Goal: Task Accomplishment & Management: Use online tool/utility

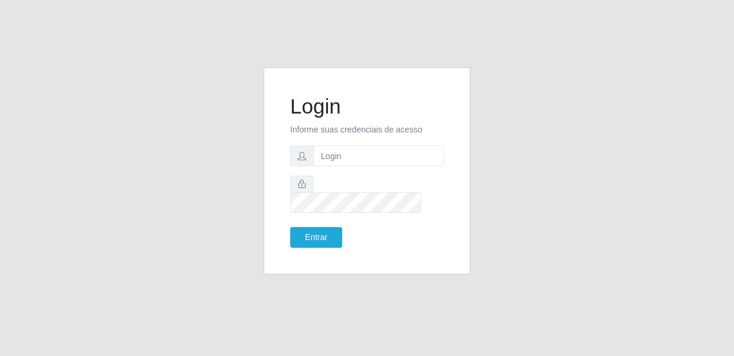
click at [421, 164] on input "text" at bounding box center [378, 155] width 131 height 21
type input "[EMAIL_ADDRESS][DOMAIN_NAME]"
click at [290, 227] on button "Entrar" at bounding box center [316, 237] width 52 height 21
click at [327, 232] on button "Entrar" at bounding box center [316, 237] width 52 height 21
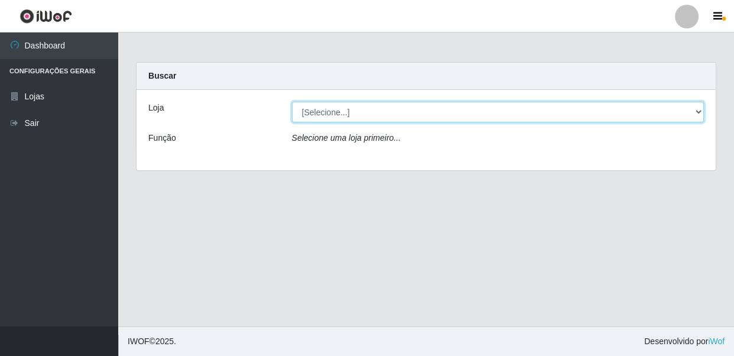
click at [392, 110] on select "[Selecione...] SUPER SHOW - Coophab" at bounding box center [498, 112] width 412 height 21
select select "146"
click at [292, 102] on select "[Selecione...] SUPER SHOW - Coophab" at bounding box center [498, 112] width 412 height 21
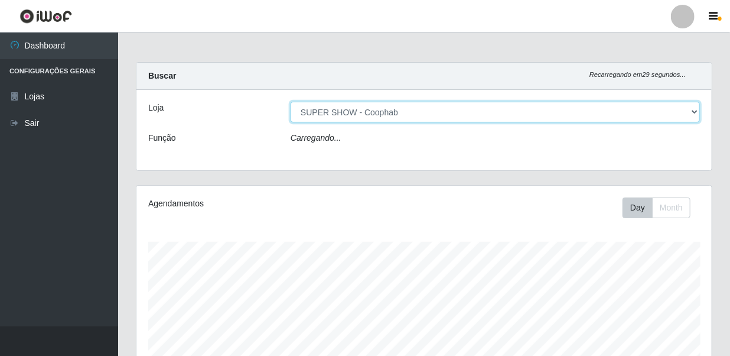
scroll to position [245, 575]
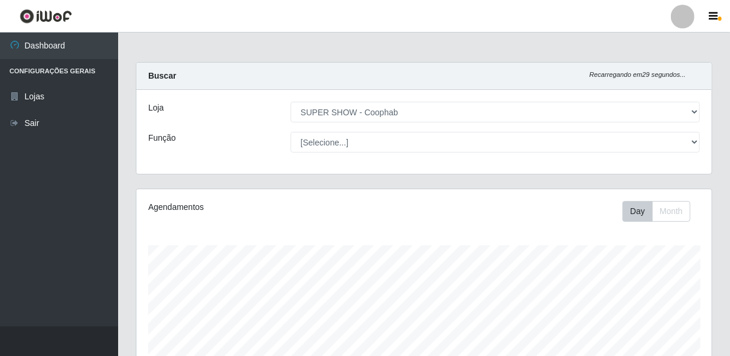
click at [389, 138] on select "[Selecione...] ASG ASG + ASG ++ Auxiliar de Estacionamento Auxiliar de Estacion…" at bounding box center [495, 142] width 409 height 21
select select "22"
click at [291, 132] on select "[Selecione...] ASG ASG + ASG ++ Auxiliar de Estacionamento Auxiliar de Estacion…" at bounding box center [495, 142] width 409 height 21
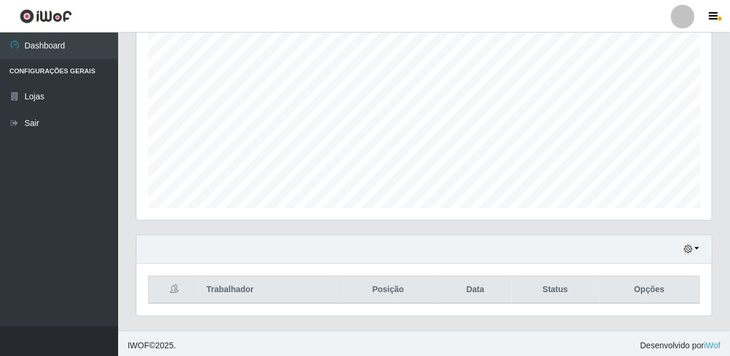
scroll to position [218, 0]
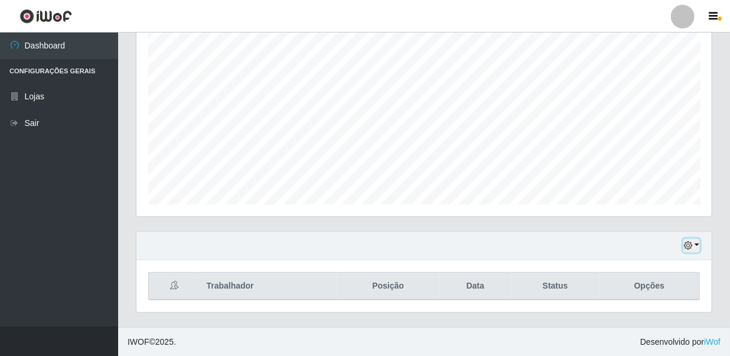
click at [694, 246] on button "button" at bounding box center [692, 246] width 17 height 14
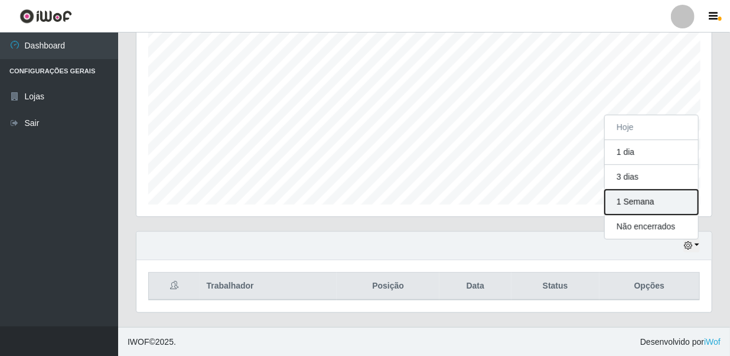
click at [645, 207] on button "1 Semana" at bounding box center [651, 202] width 93 height 25
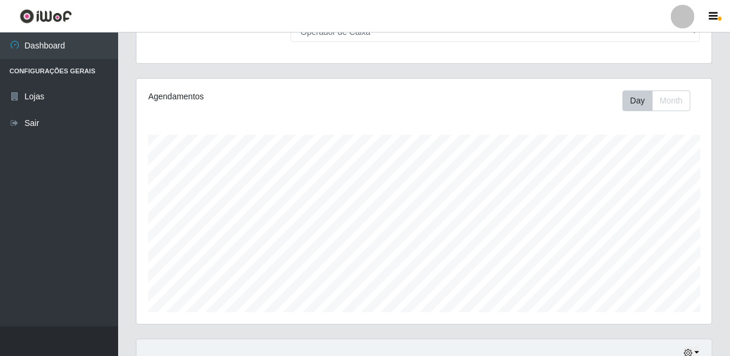
scroll to position [218, 0]
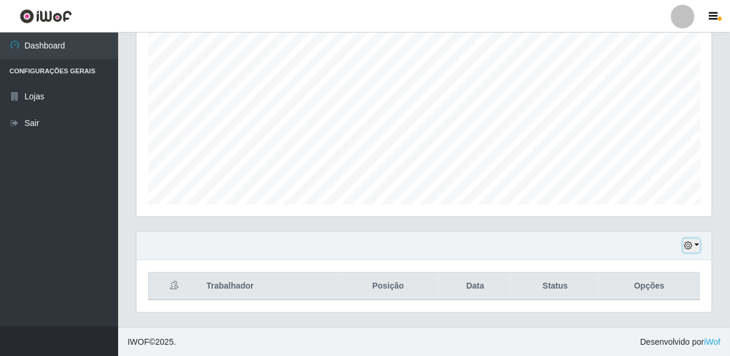
click at [691, 245] on icon "button" at bounding box center [688, 245] width 8 height 8
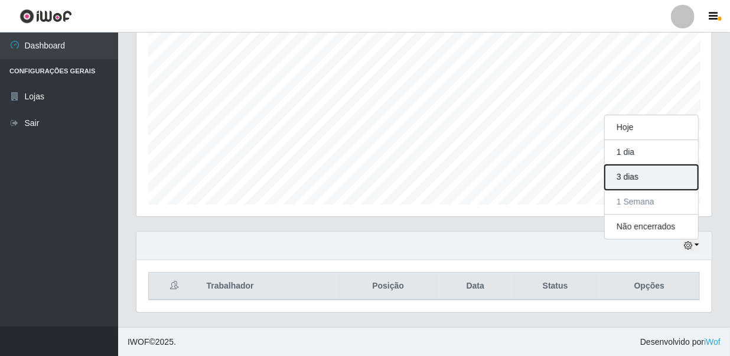
click at [658, 177] on button "3 dias" at bounding box center [651, 177] width 93 height 25
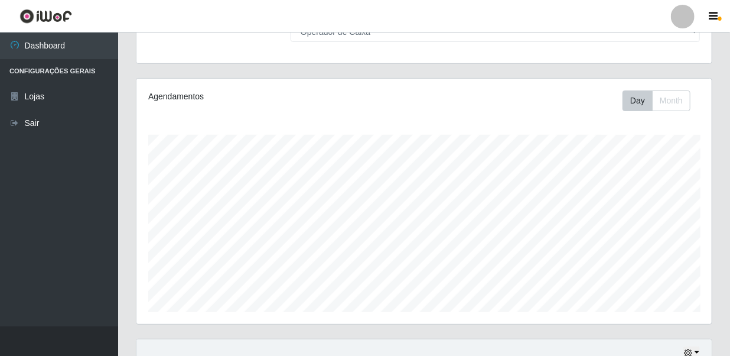
scroll to position [218, 0]
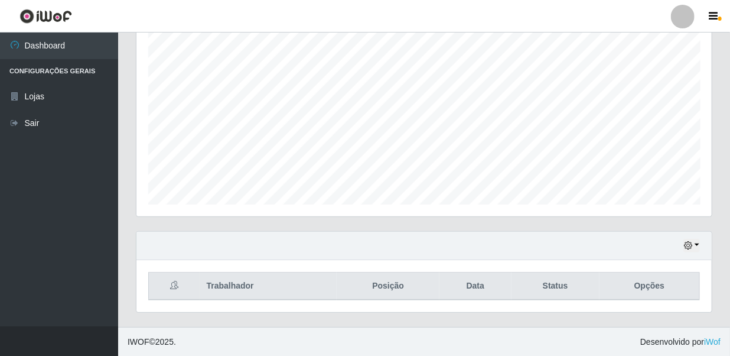
click at [702, 246] on div "Hoje 1 dia 3 dias 1 Semana Não encerrados" at bounding box center [423, 246] width 575 height 28
click at [697, 246] on button "button" at bounding box center [692, 246] width 17 height 14
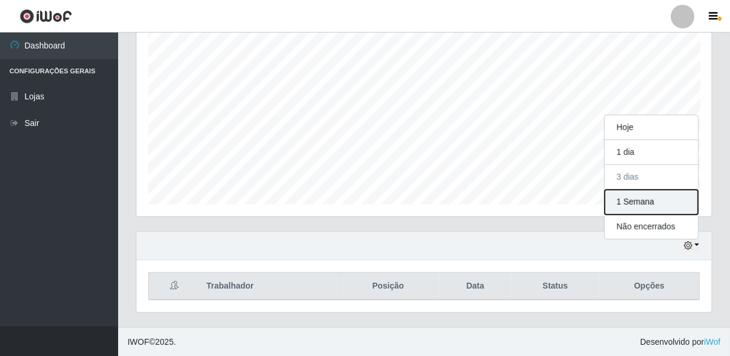
click at [666, 196] on button "1 Semana" at bounding box center [651, 202] width 93 height 25
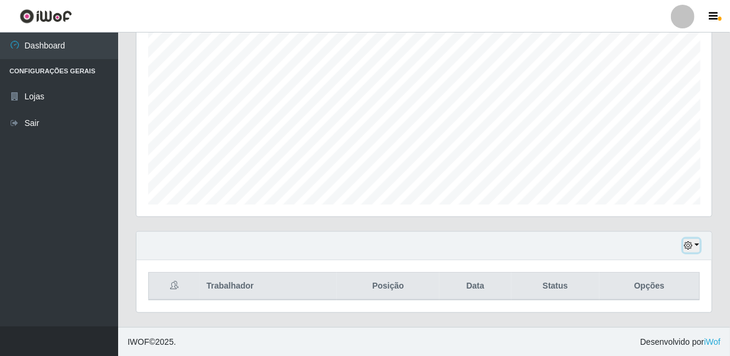
click at [691, 239] on button "button" at bounding box center [692, 246] width 17 height 14
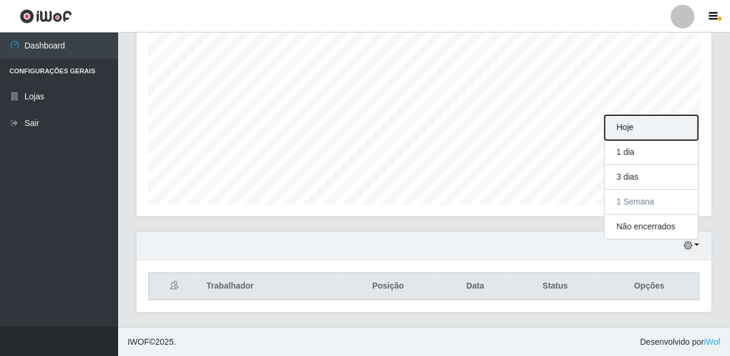
click at [651, 136] on button "Hoje" at bounding box center [651, 127] width 93 height 25
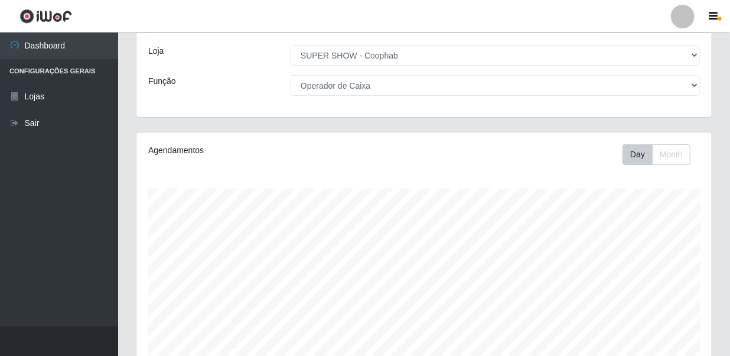
scroll to position [0, 0]
